Goal: Task Accomplishment & Management: Use online tool/utility

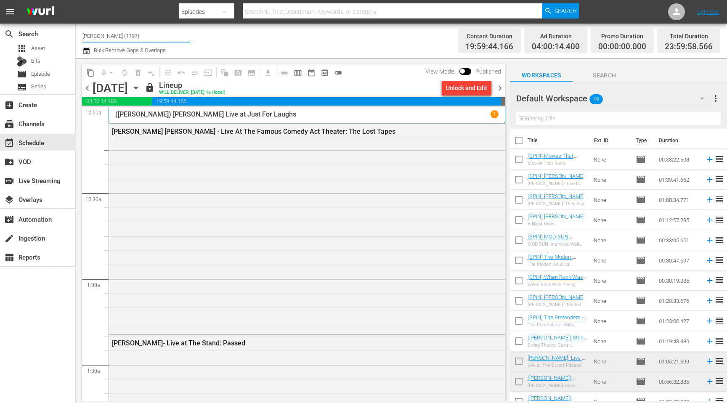
click at [167, 36] on input "[PERSON_NAME] (1197)" at bounding box center [136, 36] width 108 height 20
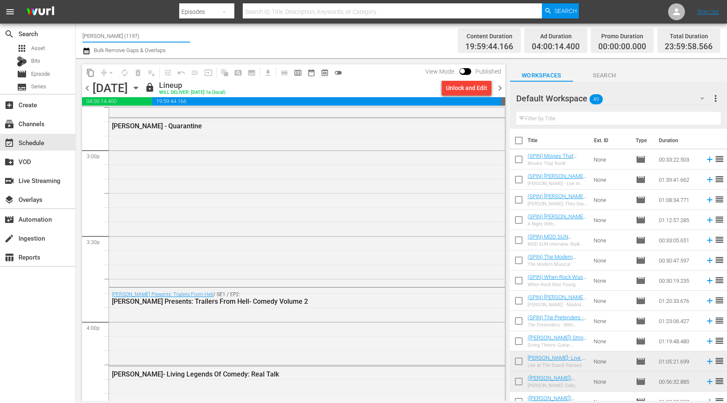
scroll to position [2561, 0]
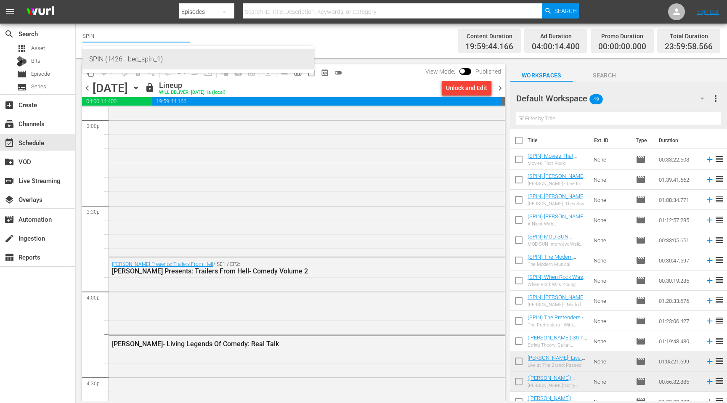
click at [153, 60] on div "SPIN (1426 - bec_spin_1)" at bounding box center [198, 59] width 218 height 20
type input "SPIN (1426 - bec_spin_1)"
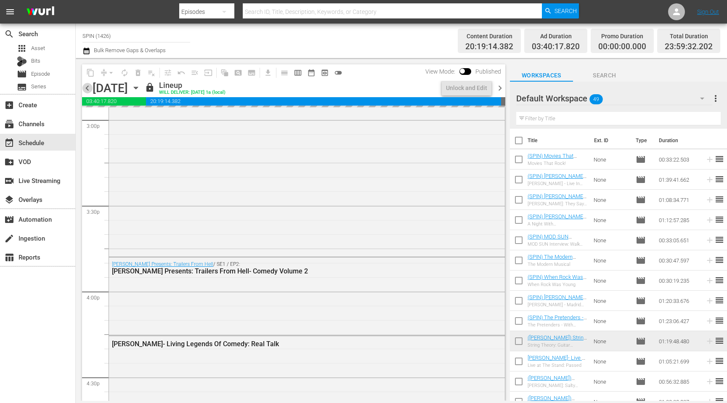
click at [89, 84] on span "chevron_left" at bounding box center [87, 88] width 11 height 11
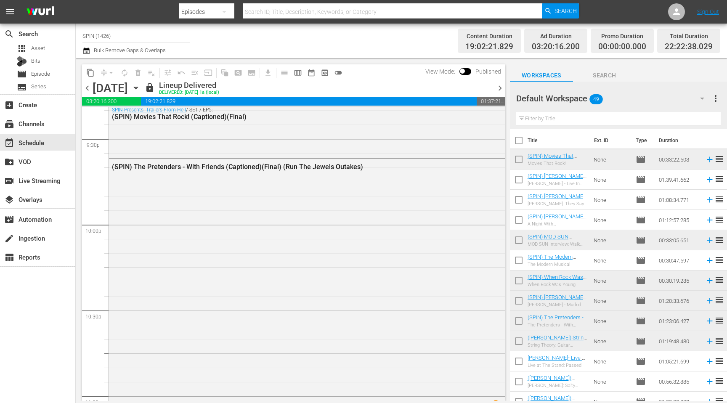
scroll to position [3681, 0]
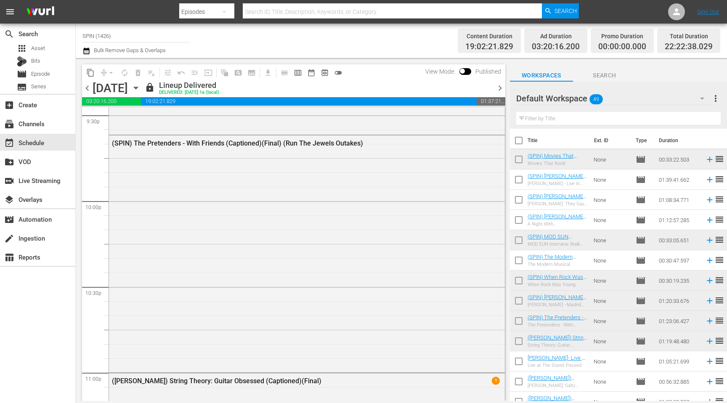
click at [496, 86] on span "chevron_right" at bounding box center [500, 88] width 11 height 11
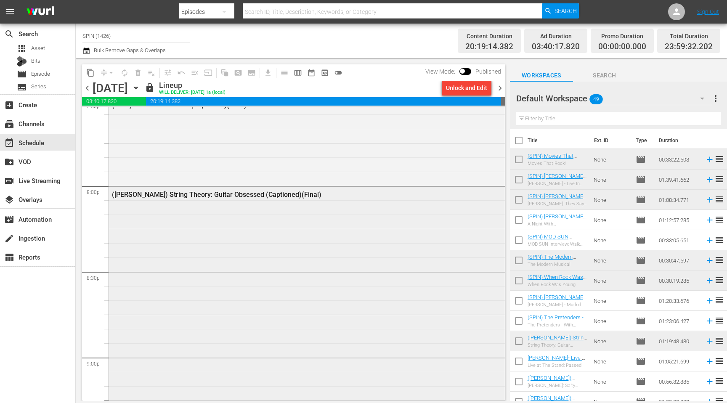
scroll to position [3351, 0]
click at [496, 87] on span "chevron_right" at bounding box center [500, 88] width 11 height 11
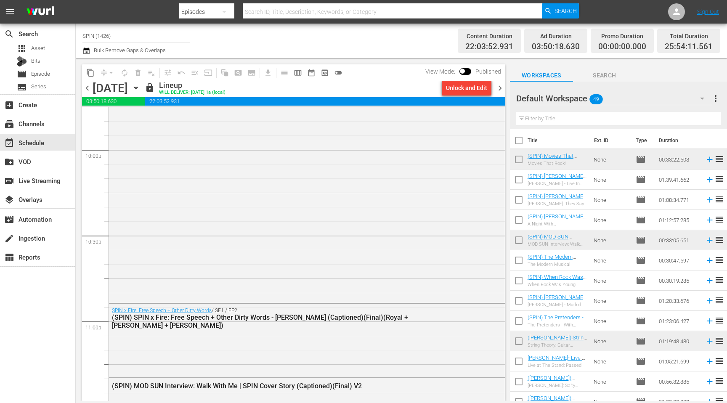
scroll to position [3886, 0]
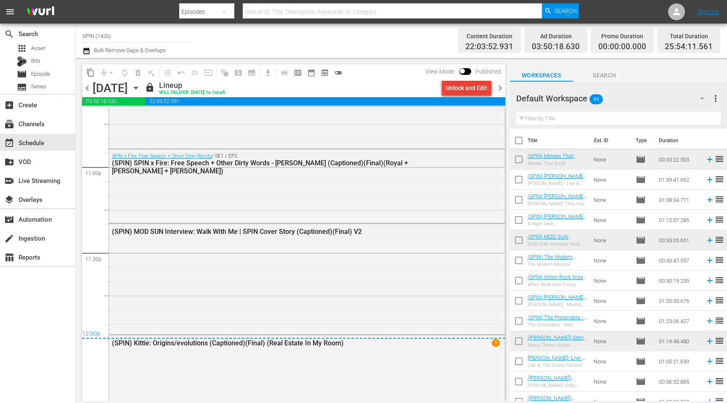
click at [468, 90] on div "Unlock and Edit" at bounding box center [466, 87] width 41 height 15
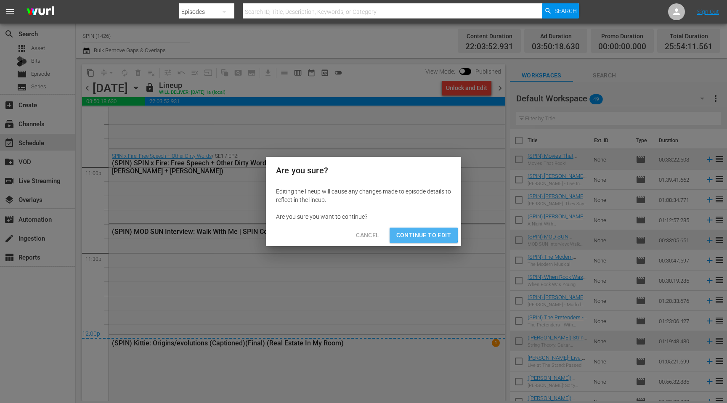
click at [418, 234] on span "Continue to Edit" at bounding box center [423, 235] width 55 height 11
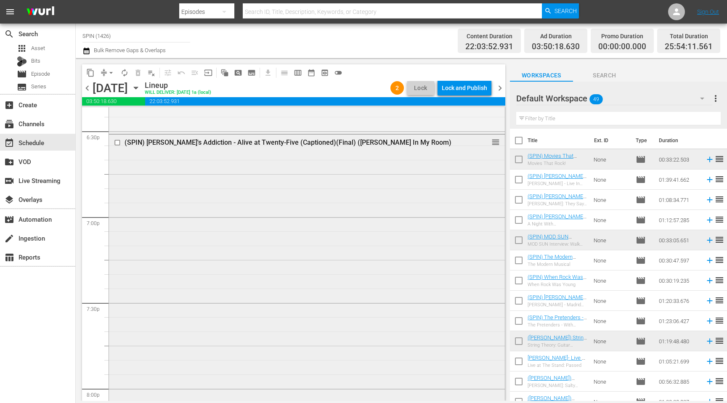
scroll to position [3148, 0]
click at [117, 142] on input "checkbox" at bounding box center [118, 144] width 9 height 7
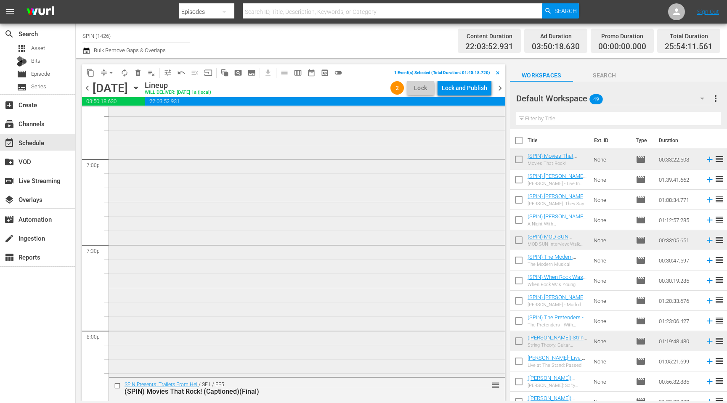
scroll to position [3351, 0]
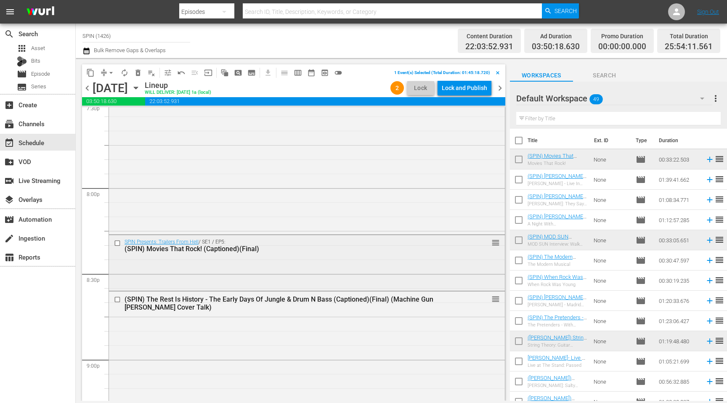
click at [119, 244] on input "checkbox" at bounding box center [118, 243] width 9 height 7
click at [464, 90] on div "Lock and Publish" at bounding box center [464, 87] width 45 height 15
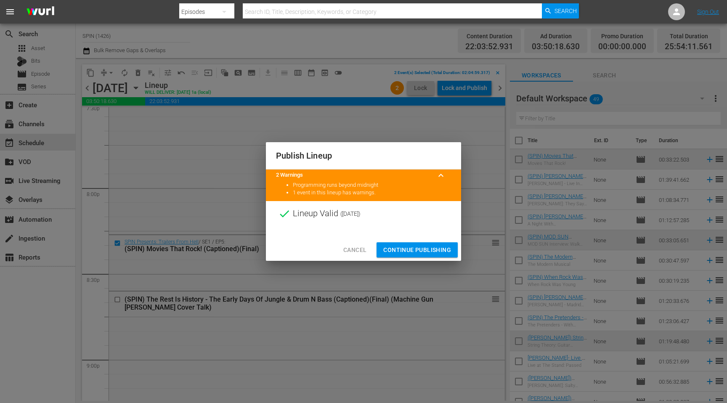
click at [432, 249] on span "Continue Publishing" at bounding box center [417, 250] width 68 height 11
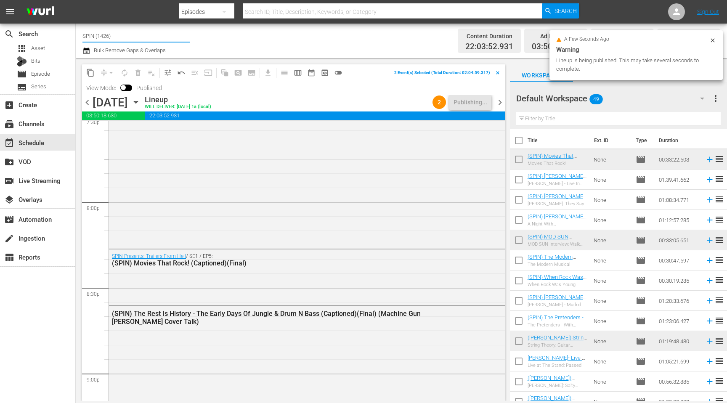
click at [146, 42] on div "Channel Title SPIN (1426)" at bounding box center [136, 36] width 108 height 20
click at [146, 42] on hr at bounding box center [136, 42] width 108 height 1
click at [146, 42] on div "Channel Title SPIN (1426)" at bounding box center [136, 36] width 108 height 20
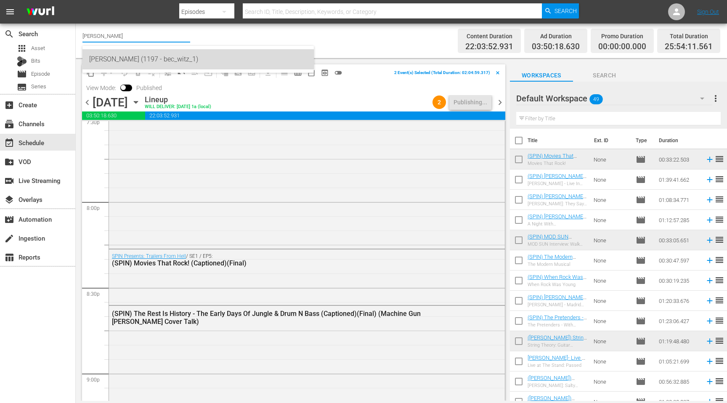
click at [169, 62] on div "[PERSON_NAME] (1197 - bec_witz_1)" at bounding box center [198, 59] width 218 height 20
type input "[PERSON_NAME] (1197 - bec_witz_1)"
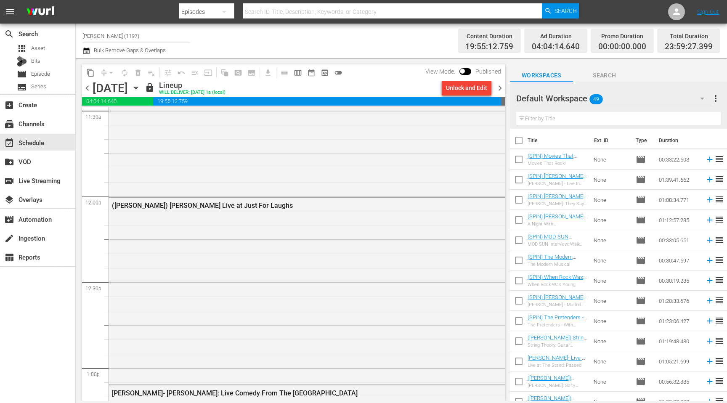
scroll to position [1968, 0]
